Goal: Book appointment/travel/reservation

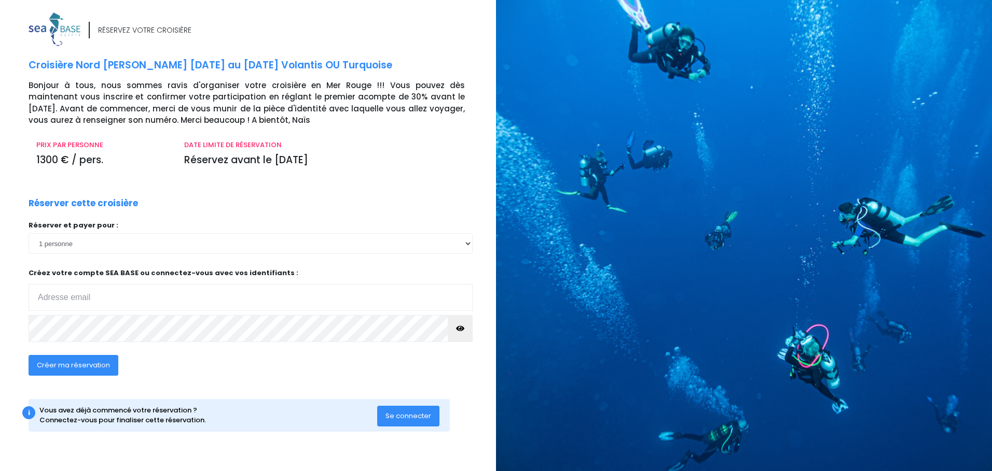
click at [391, 414] on span "Se connecter" at bounding box center [408, 416] width 46 height 10
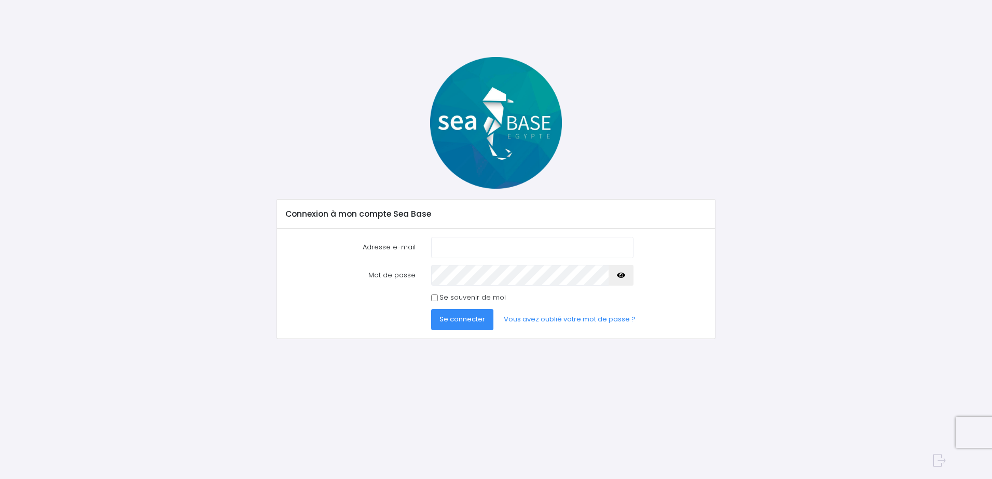
click at [458, 251] on input "Adresse e-mail" at bounding box center [532, 247] width 202 height 21
type input "[EMAIL_ADDRESS][DOMAIN_NAME]"
click at [433, 297] on input "Se souvenir de moi" at bounding box center [434, 298] width 7 height 7
checkbox input "true"
click at [623, 275] on icon "button" at bounding box center [621, 275] width 8 height 0
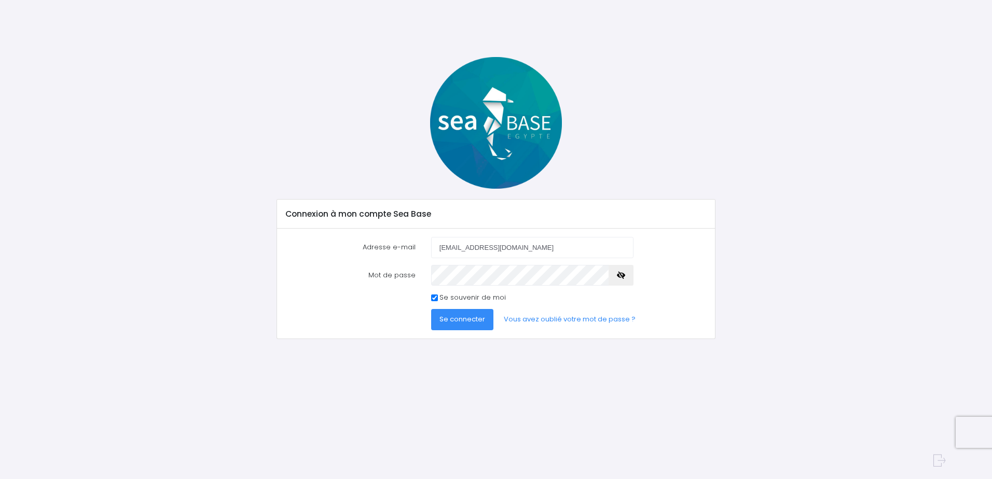
click at [468, 322] on span "Se connecter" at bounding box center [462, 319] width 46 height 10
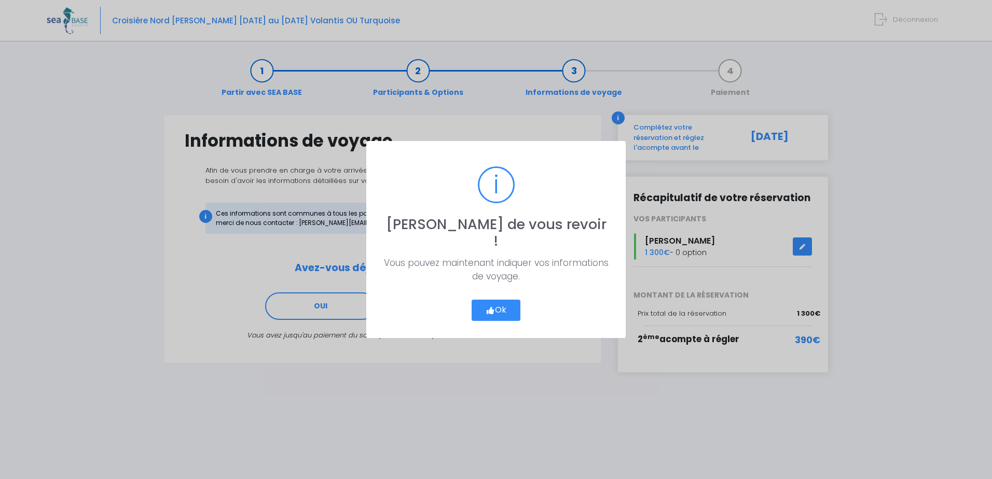
click at [504, 306] on button "Ok" at bounding box center [495, 311] width 49 height 22
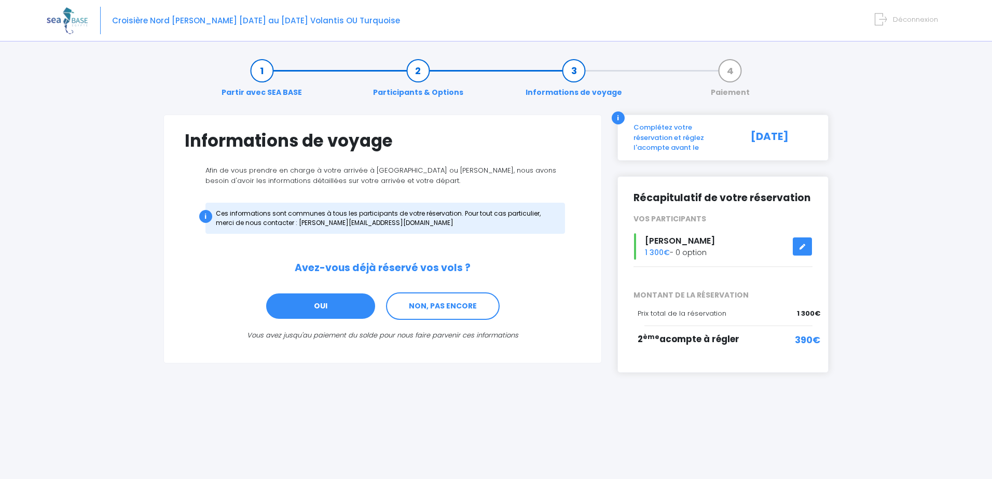
click at [357, 316] on link "OUI" at bounding box center [320, 306] width 111 height 28
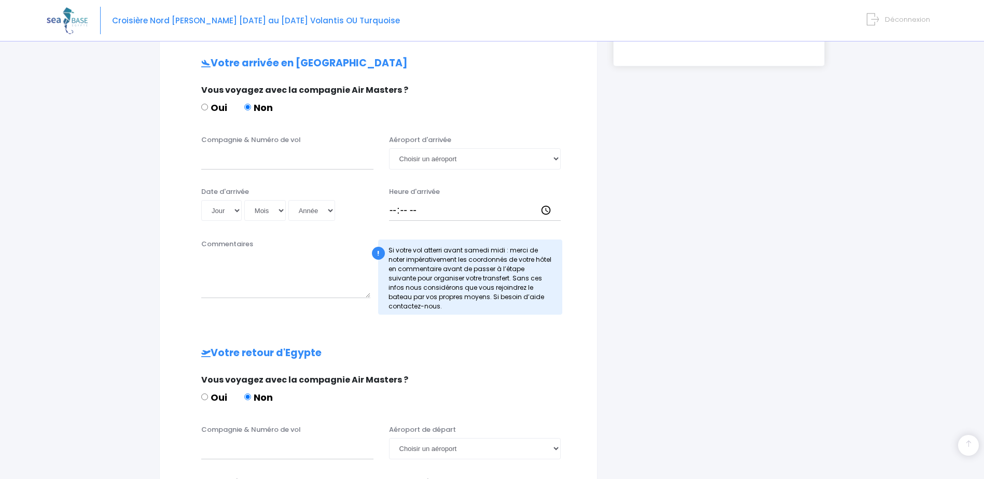
scroll to position [312, 0]
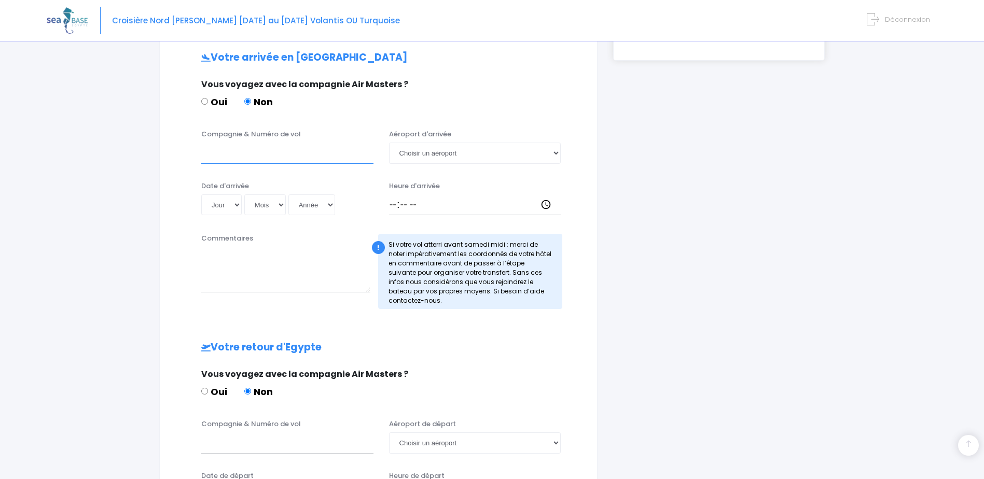
click at [324, 160] on input "Compagnie & Numéro de vol" at bounding box center [287, 153] width 172 height 21
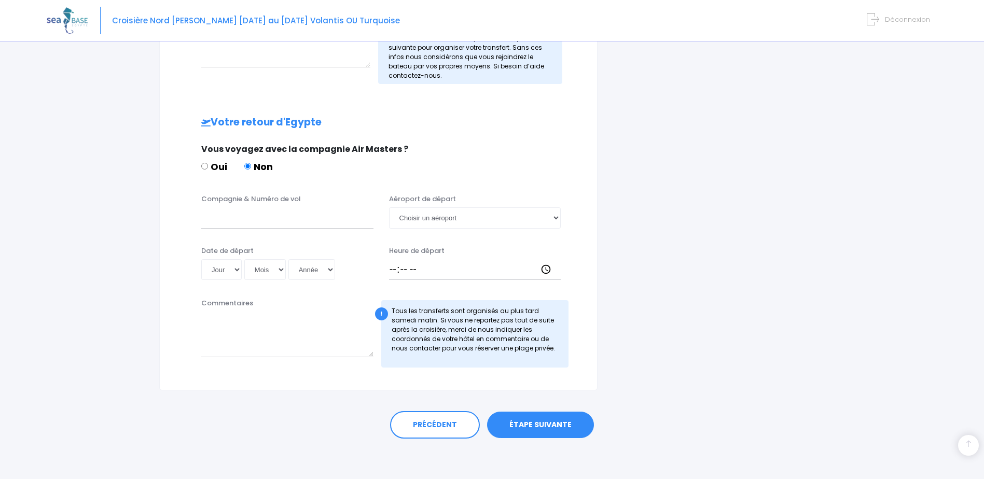
scroll to position [538, 0]
click at [530, 427] on link "ÉTAPE SUIVANTE" at bounding box center [540, 424] width 107 height 27
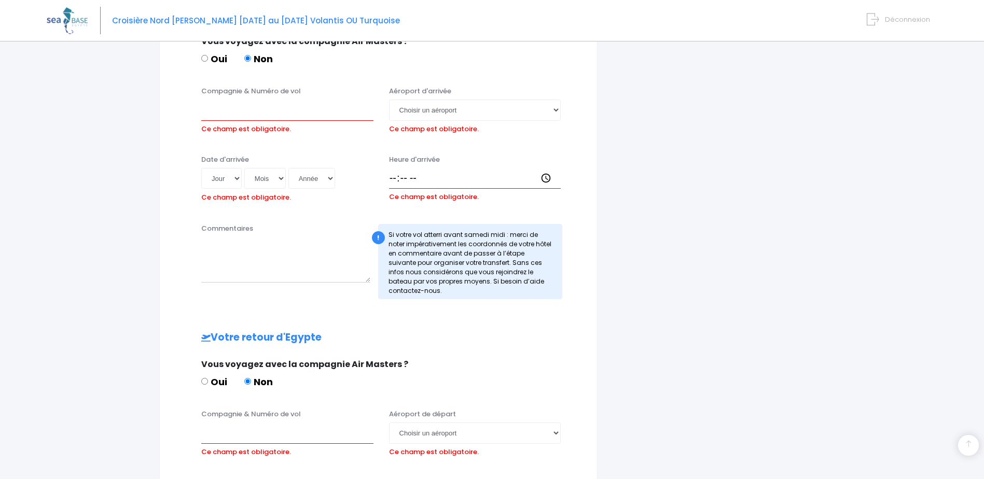
scroll to position [351, 0]
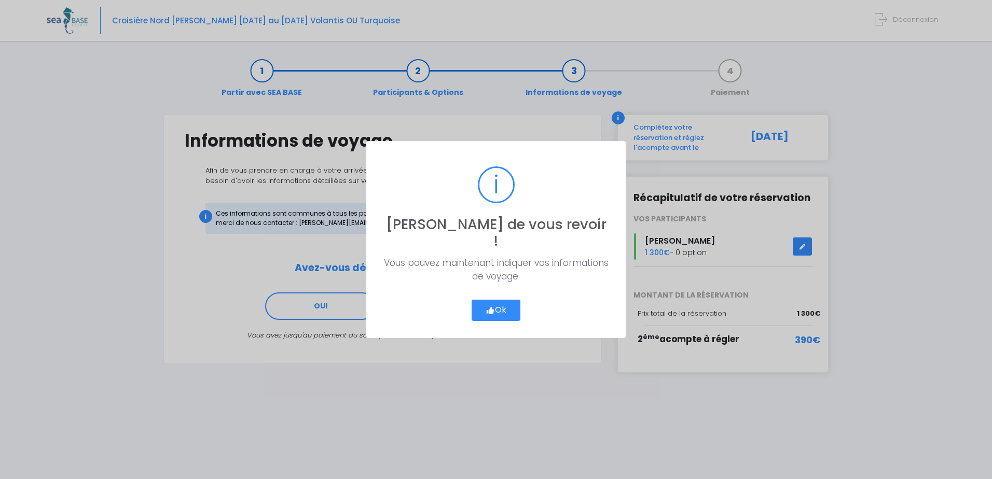
click at [486, 311] on icon "button" at bounding box center [489, 311] width 9 height 0
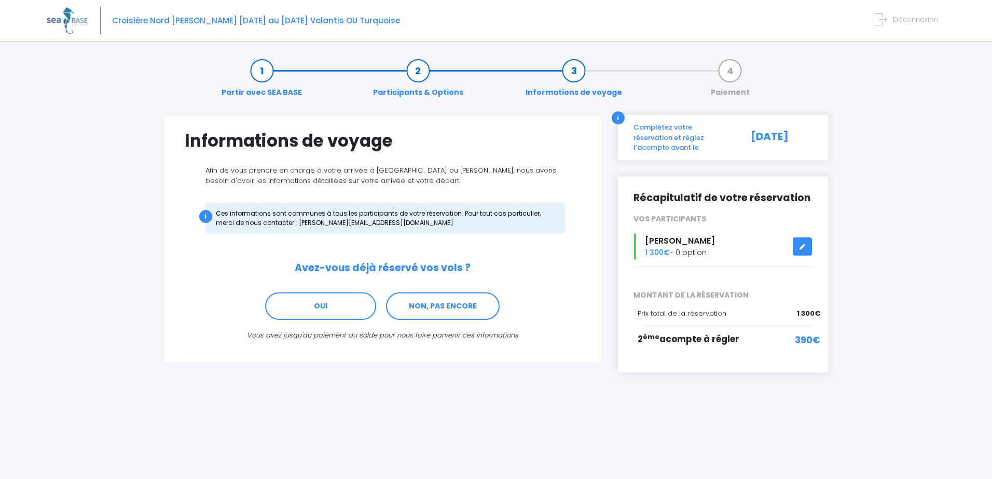
click at [808, 334] on span "390€" at bounding box center [806, 340] width 25 height 14
click at [802, 242] on link at bounding box center [802, 247] width 20 height 18
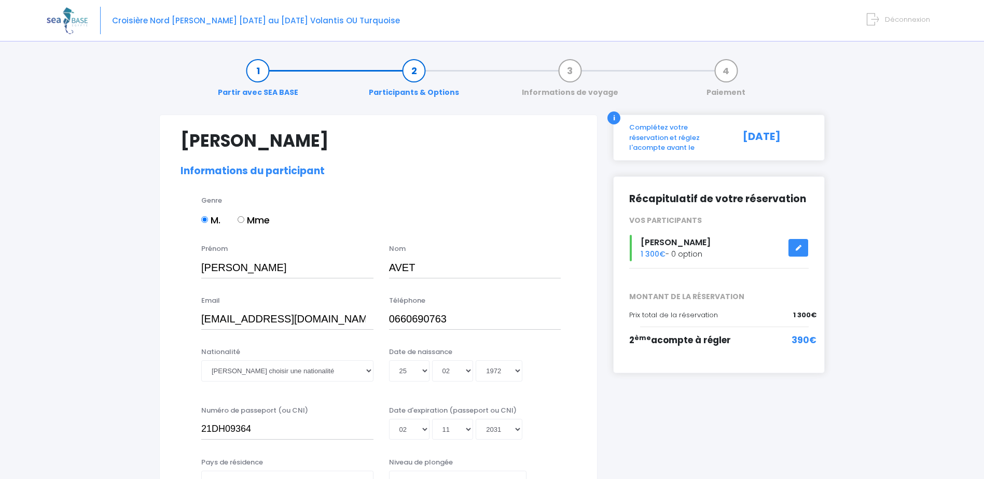
select select "N2"
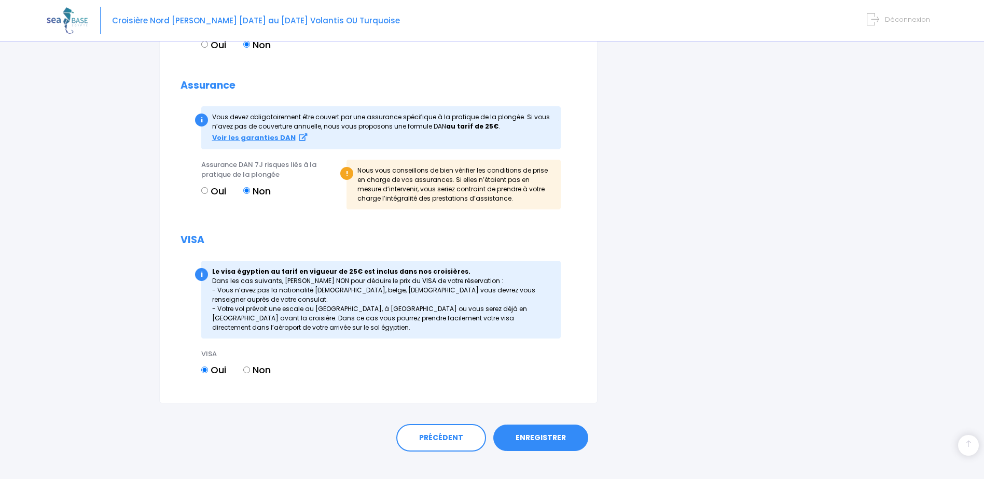
scroll to position [1030, 0]
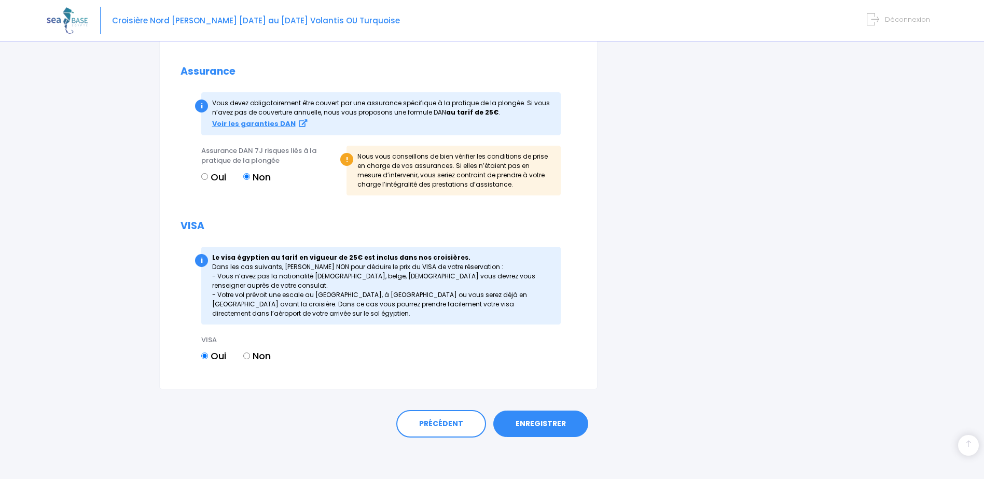
click at [553, 421] on link "ENREGISTRER" at bounding box center [540, 424] width 95 height 27
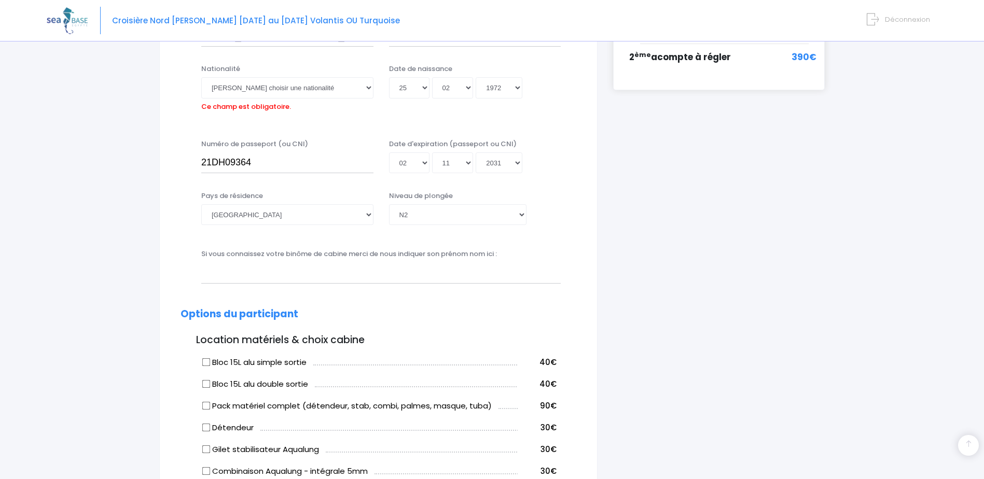
scroll to position [257, 0]
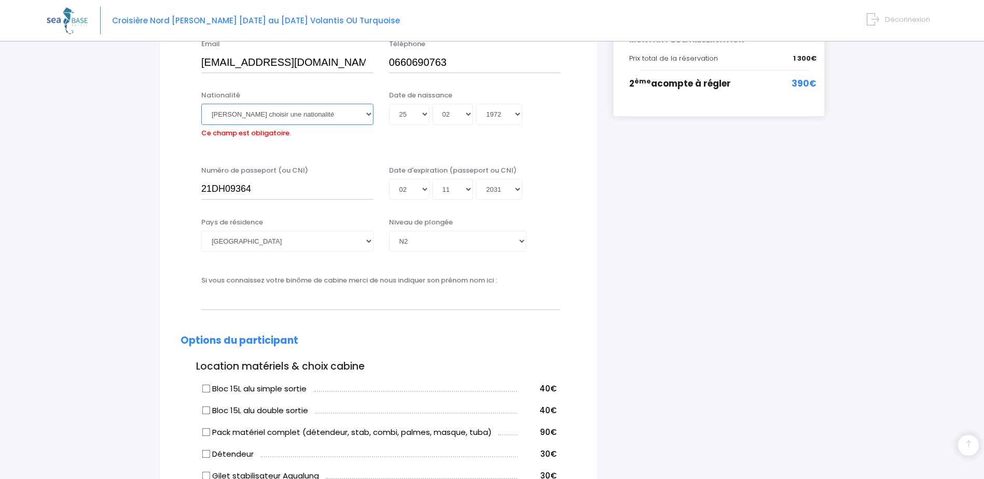
click at [237, 114] on select "Veuillez choisir une nationalité Afghane Albanaise Algerienne Allemande America…" at bounding box center [287, 114] width 172 height 21
select select "Française"
click at [201, 104] on select "Veuillez choisir une nationalité Afghane Albanaise Algerienne Allemande America…" at bounding box center [287, 114] width 172 height 21
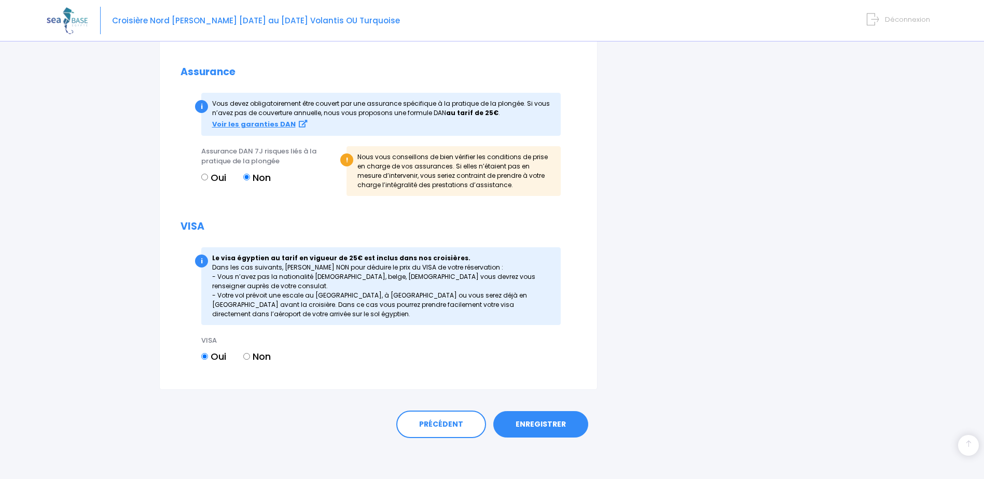
scroll to position [1030, 0]
click at [518, 426] on link "ENREGISTRER" at bounding box center [540, 424] width 95 height 27
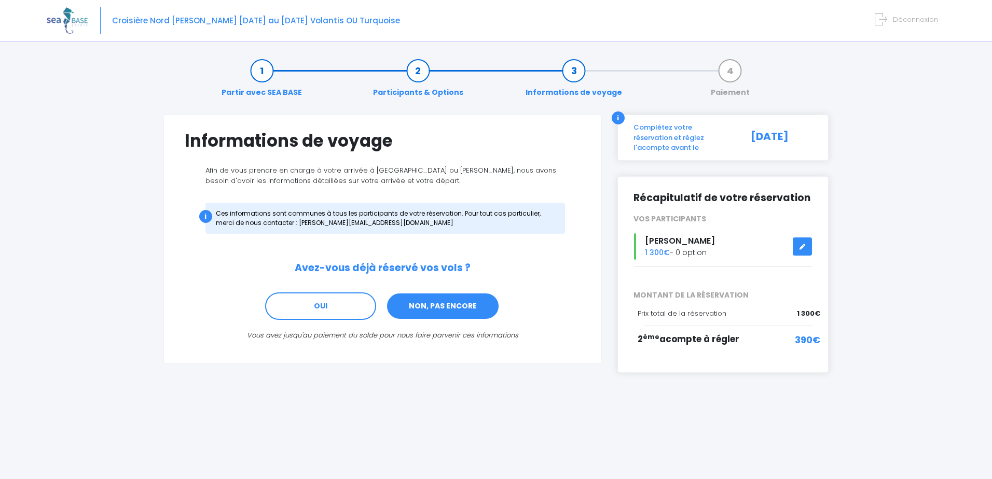
click at [477, 313] on link "NON, PAS ENCORE" at bounding box center [443, 306] width 114 height 28
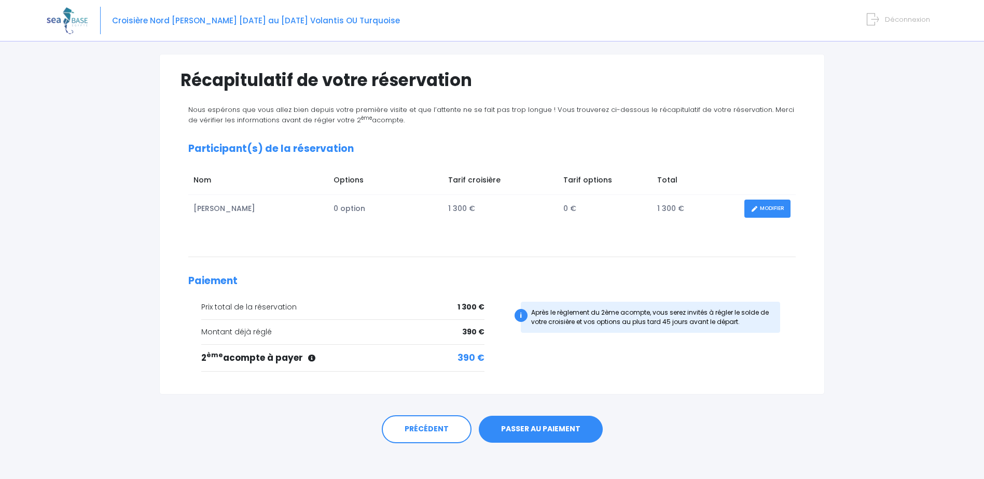
scroll to position [66, 0]
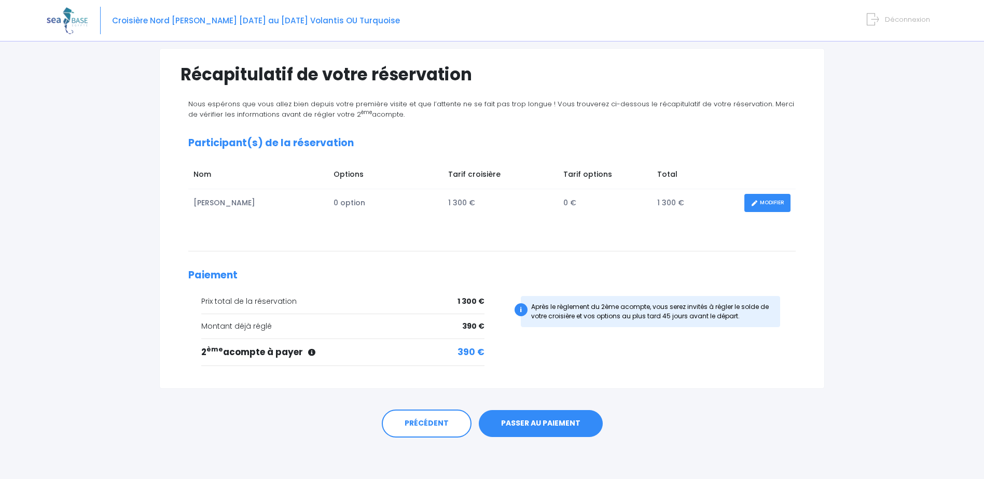
click at [554, 421] on link "PASSER AU PAIEMENT" at bounding box center [541, 423] width 124 height 27
click at [906, 152] on div "Partir avec SEA BASE Participants & Options Informations de voyage Paiement Réc…" at bounding box center [492, 230] width 890 height 497
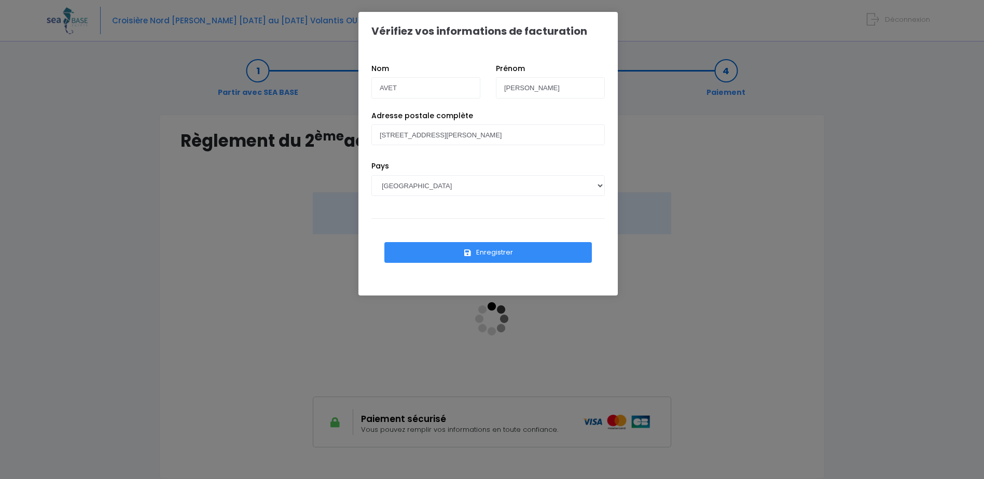
click at [119, 267] on div "Vérifiez vos informations de facturation Nom AVET [PERSON_NAME] Adresse postale…" at bounding box center [492, 239] width 984 height 479
